Goal: Check status: Check status

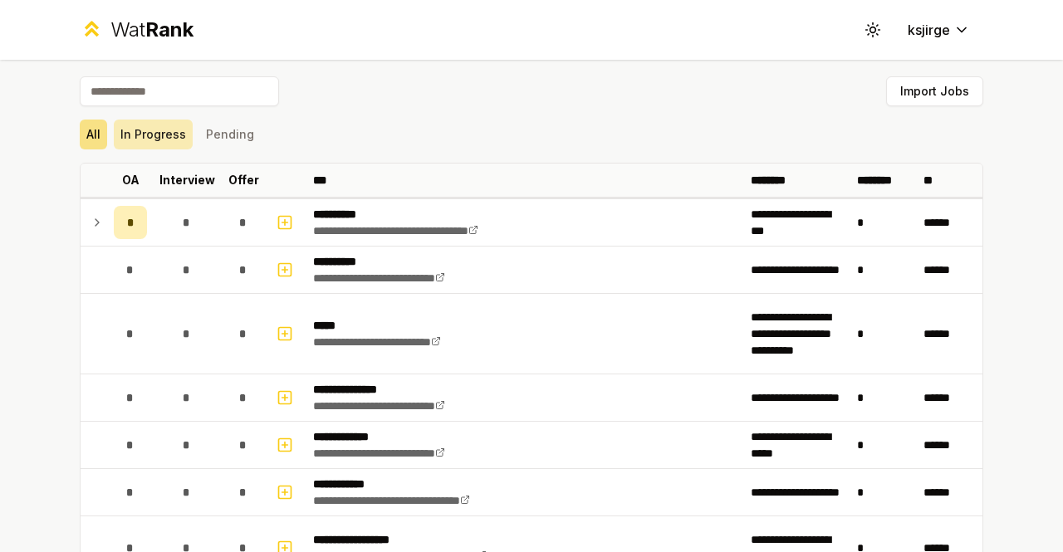
click at [161, 135] on button "In Progress" at bounding box center [153, 135] width 79 height 30
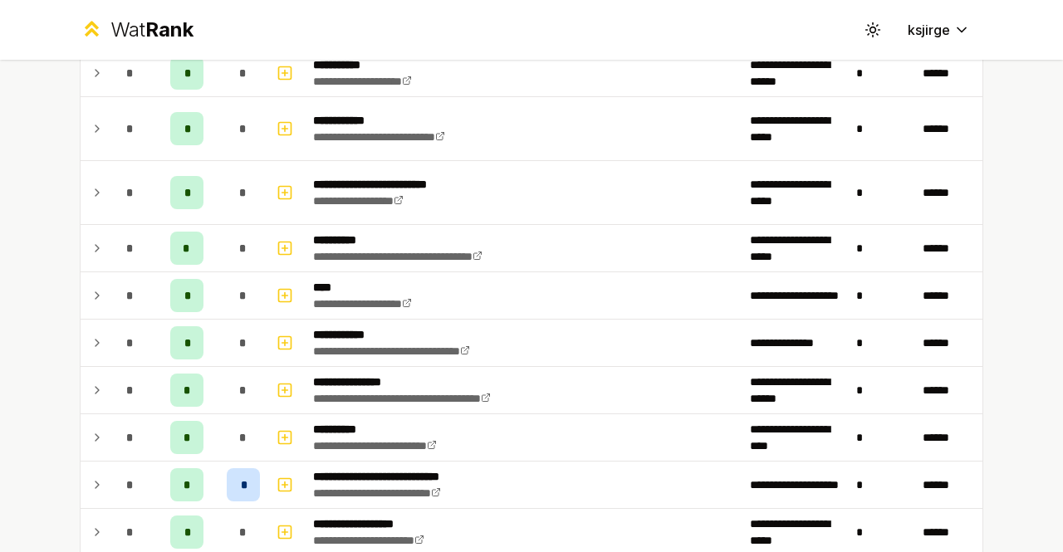
scroll to position [646, 0]
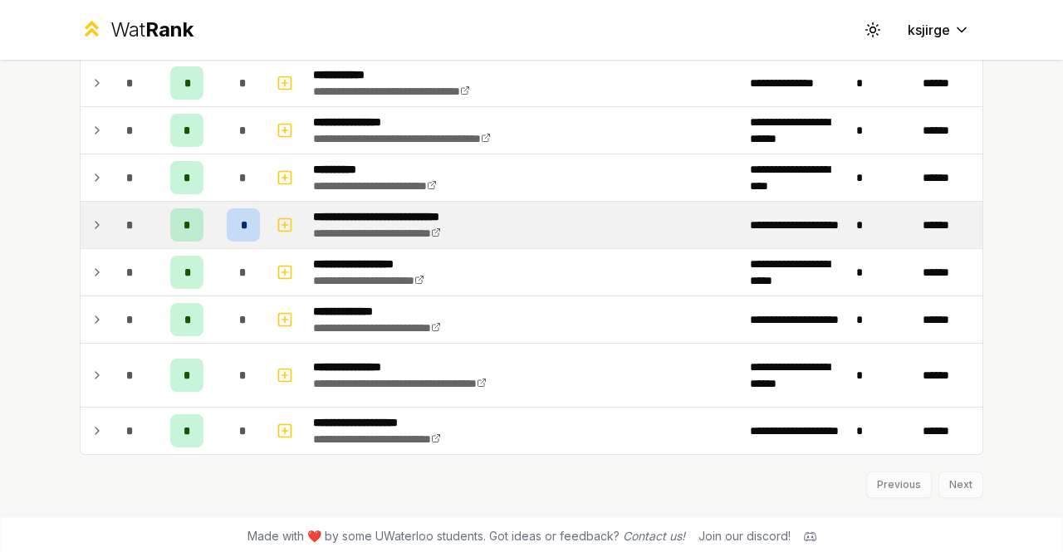
click at [96, 224] on icon at bounding box center [97, 225] width 13 height 20
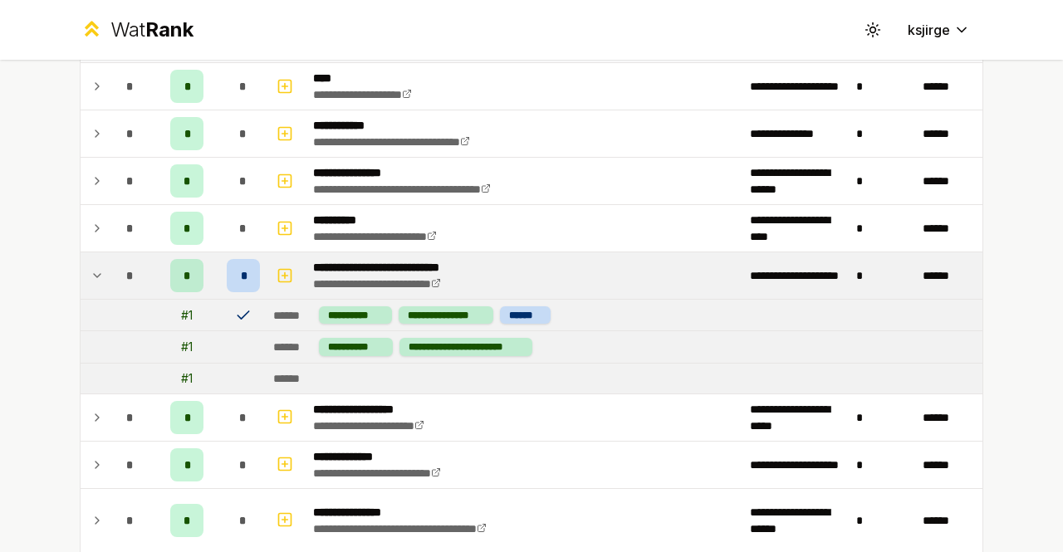
scroll to position [605, 0]
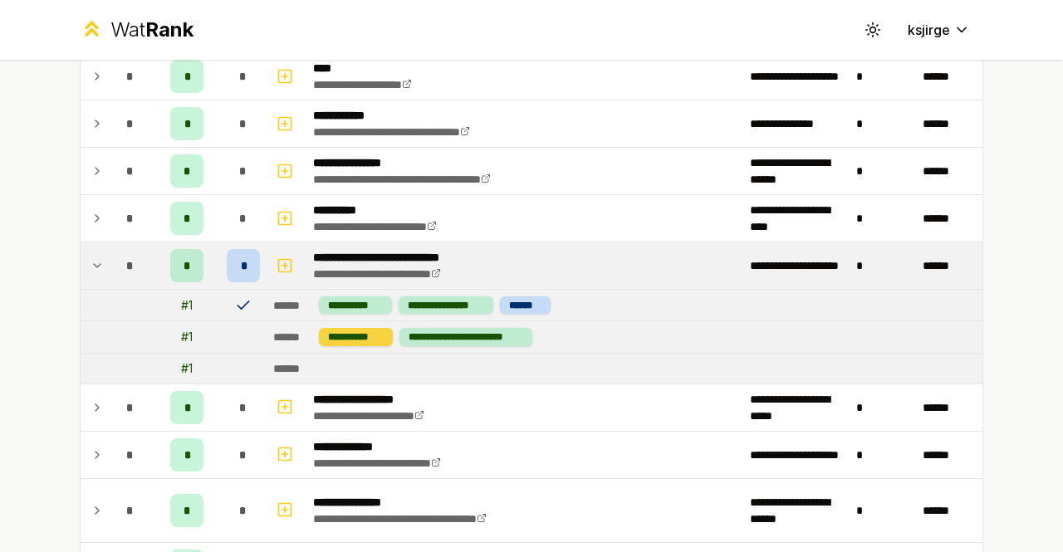
click at [336, 330] on div "**********" at bounding box center [356, 336] width 74 height 17
click at [235, 297] on icon at bounding box center [243, 305] width 17 height 17
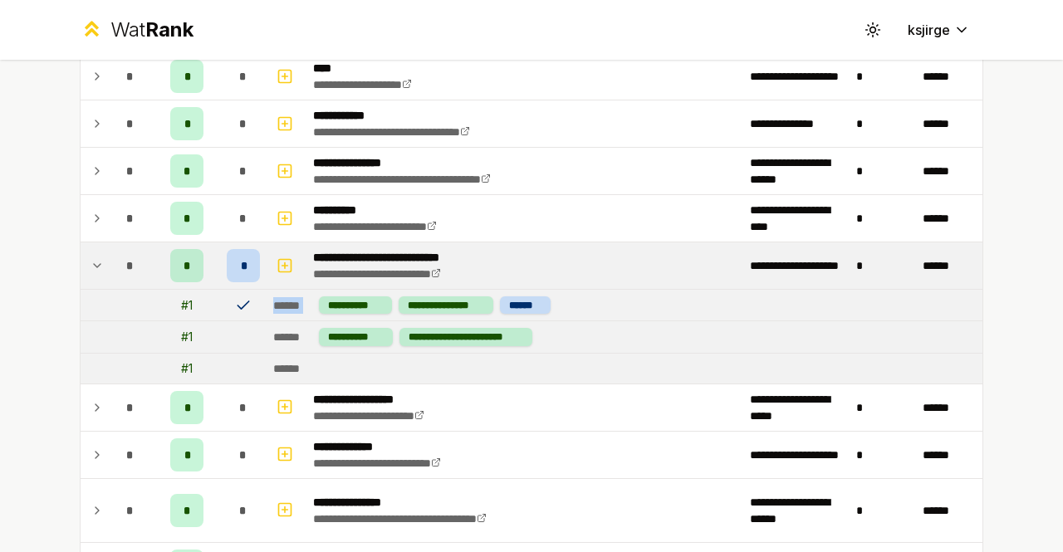
click at [235, 297] on icon at bounding box center [243, 305] width 17 height 17
click at [252, 303] on td at bounding box center [243, 305] width 47 height 31
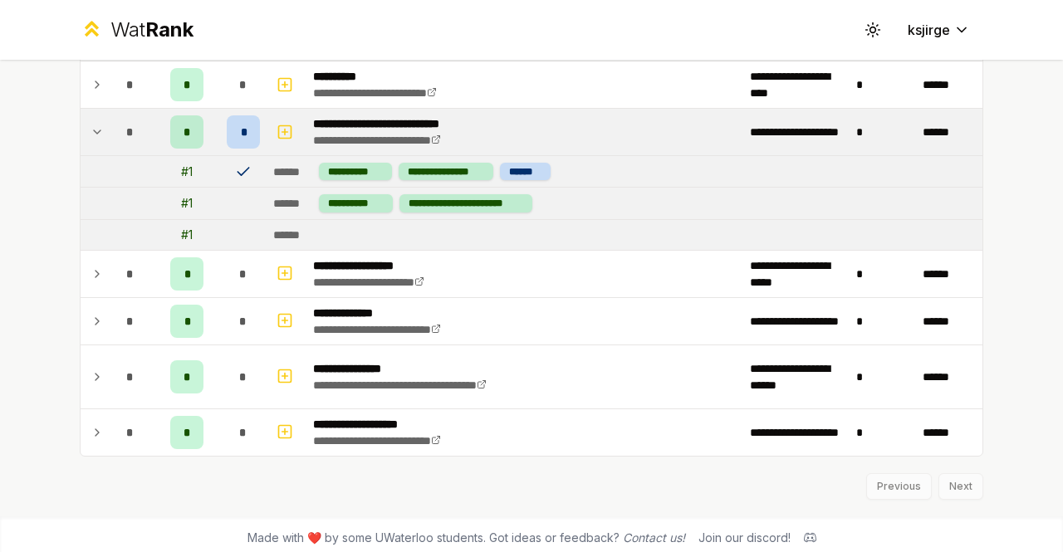
scroll to position [0, 0]
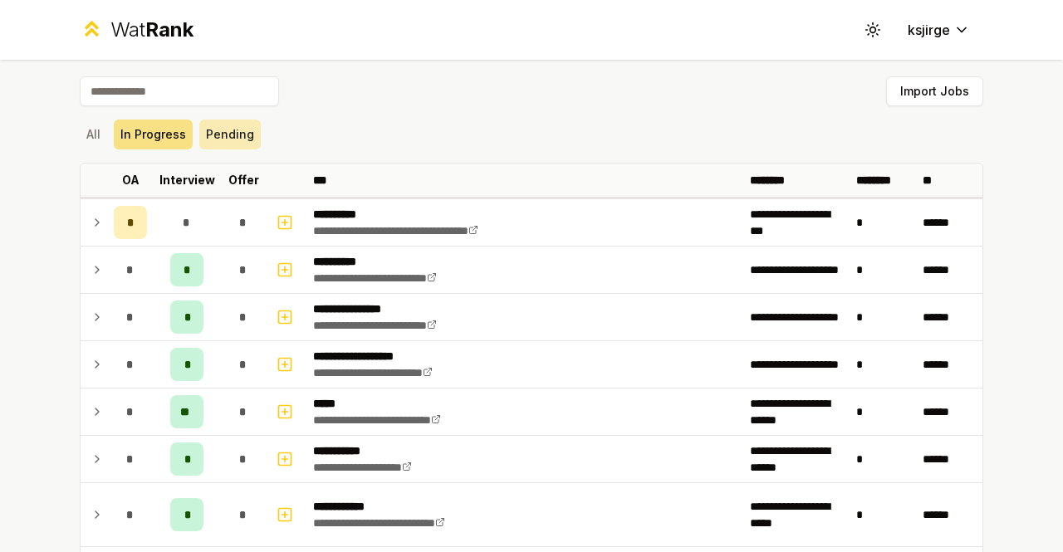
click at [223, 130] on button "Pending" at bounding box center [229, 135] width 61 height 30
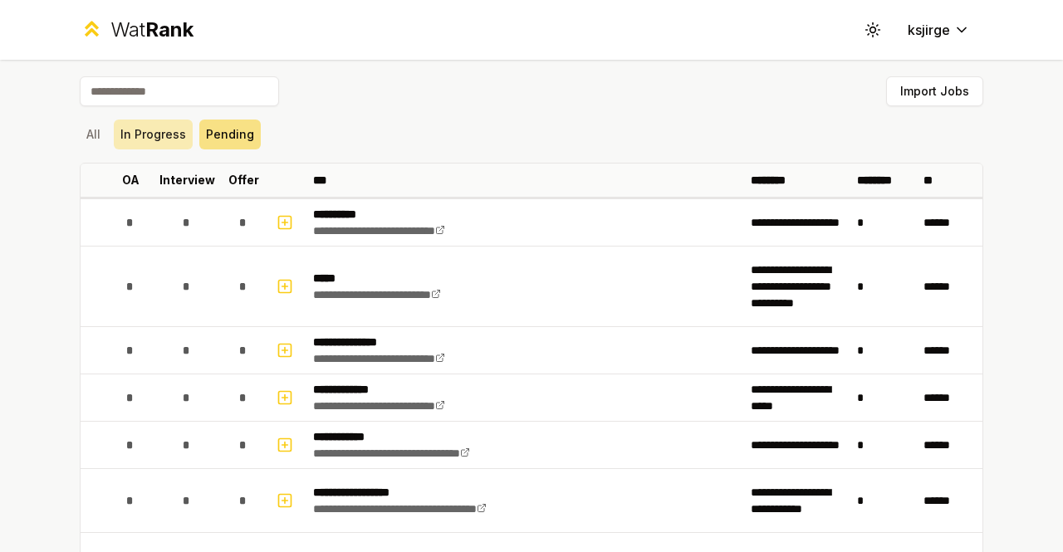
click at [155, 139] on button "In Progress" at bounding box center [153, 135] width 79 height 30
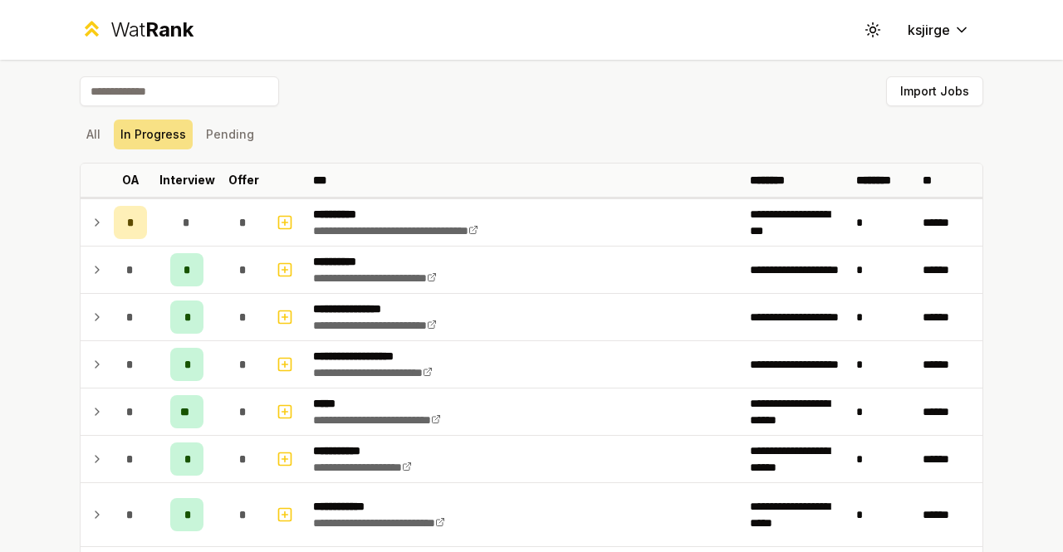
click at [104, 130] on div "All In Progress Pending" at bounding box center [532, 135] width 904 height 30
click at [93, 130] on button "All" at bounding box center [93, 135] width 27 height 30
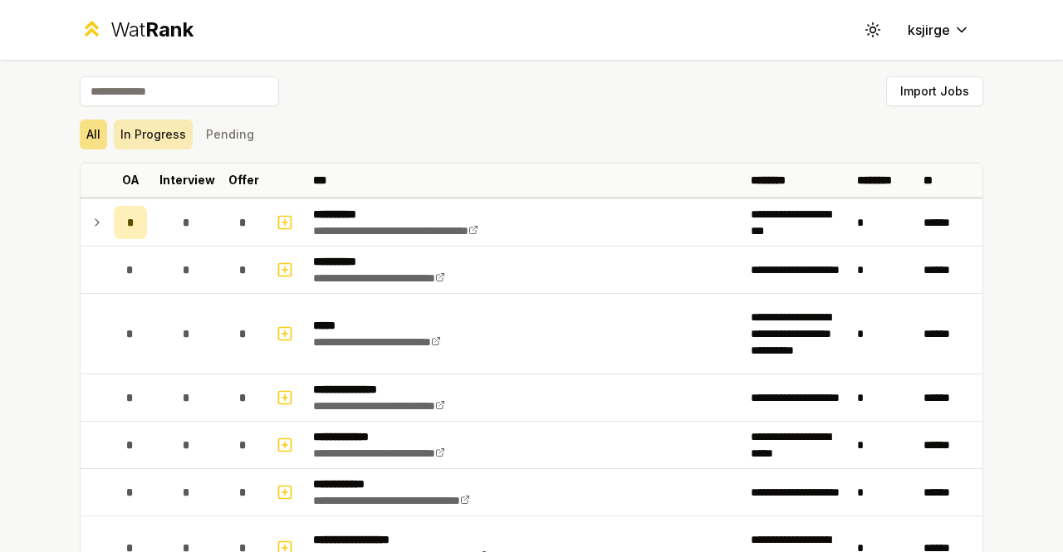
click at [135, 130] on button "In Progress" at bounding box center [153, 135] width 79 height 30
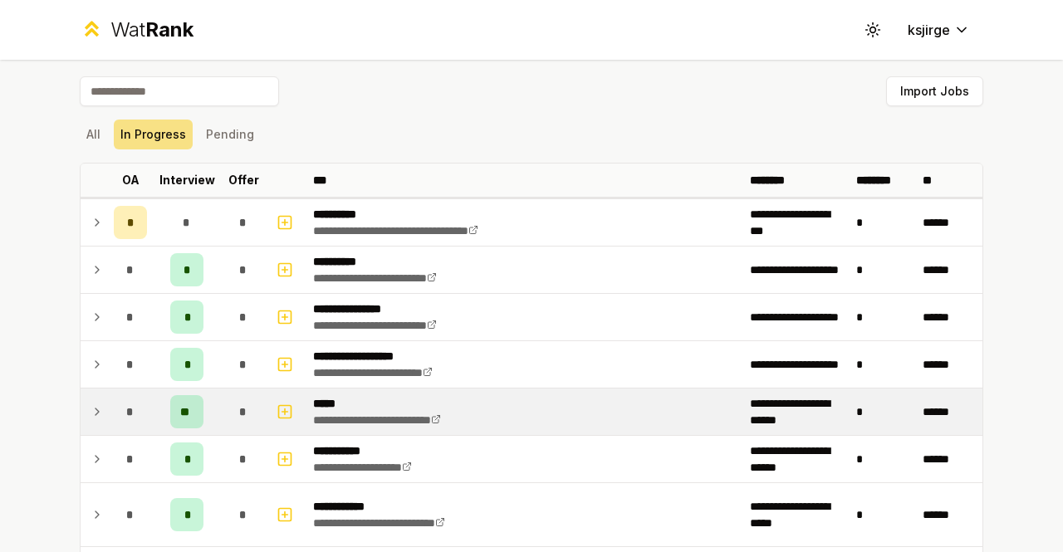
click at [97, 409] on td at bounding box center [94, 412] width 27 height 47
